Goal: Information Seeking & Learning: Learn about a topic

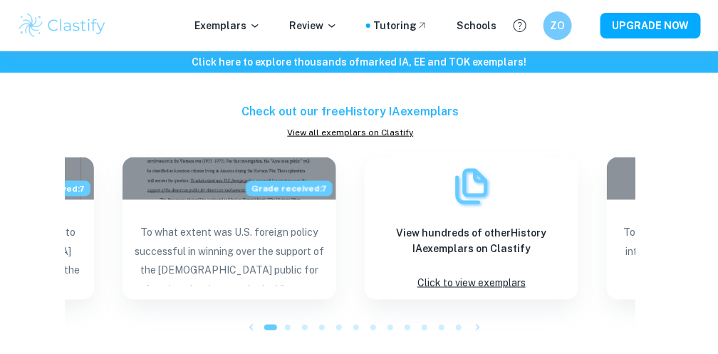
scroll to position [1620, 0]
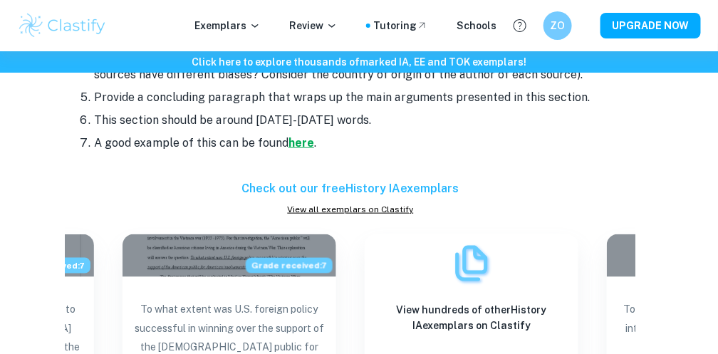
click at [297, 143] on strong "here" at bounding box center [302, 143] width 26 height 14
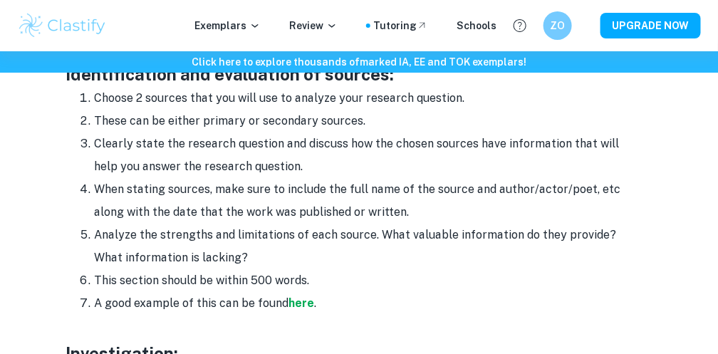
scroll to position [1161, 0]
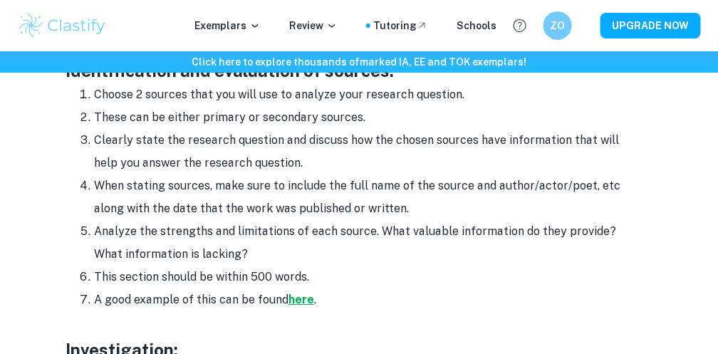
click at [304, 301] on strong "here" at bounding box center [302, 300] width 26 height 14
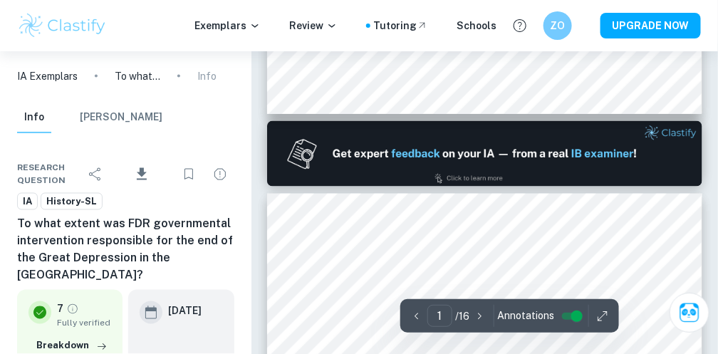
type input "2"
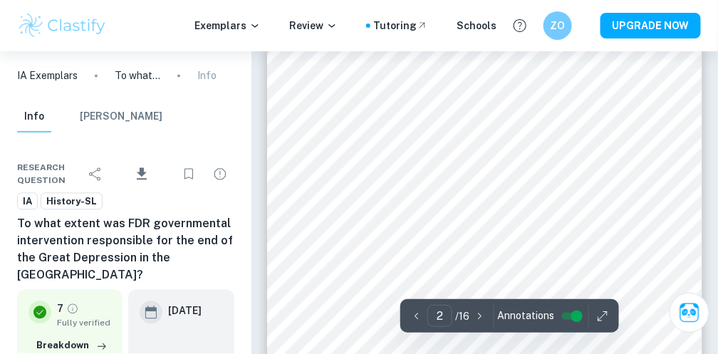
scroll to position [785, 0]
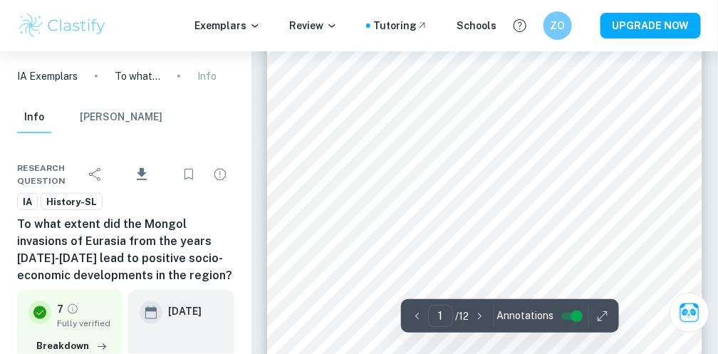
scroll to position [204, 0]
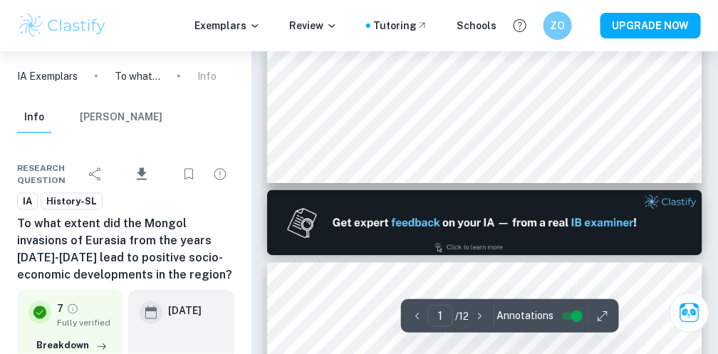
type input "2"
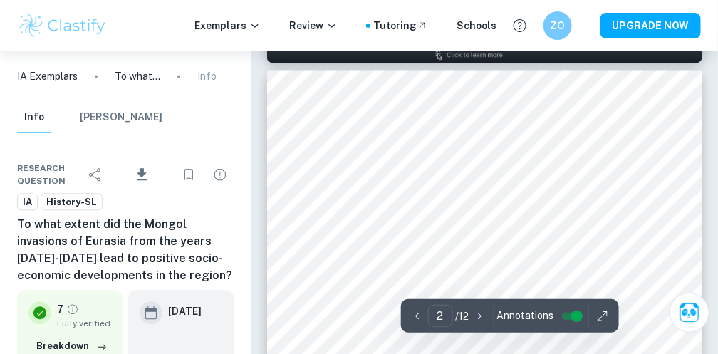
scroll to position [717, 0]
